Goal: Task Accomplishment & Management: Manage account settings

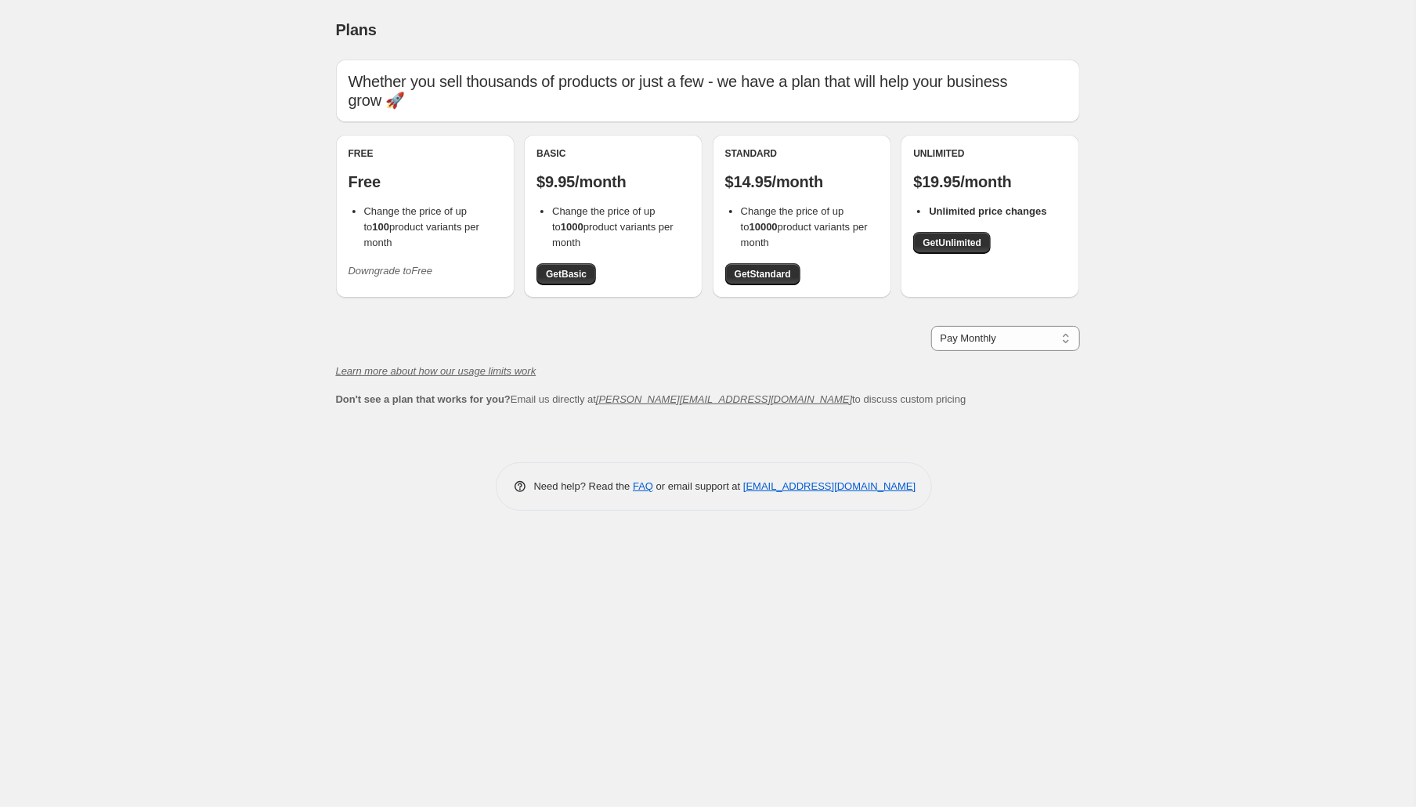
click at [387, 204] on div "Free Free Change the price of up to 100 product variants per month Downgrade to…" at bounding box center [426, 215] width 154 height 136
